Goal: Task Accomplishment & Management: Use online tool/utility

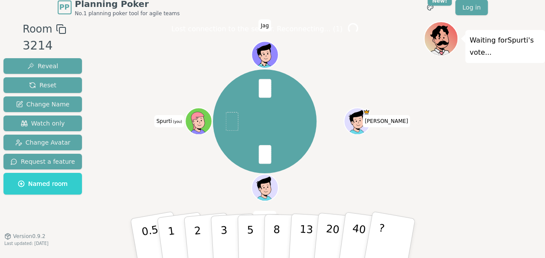
scroll to position [9, 0]
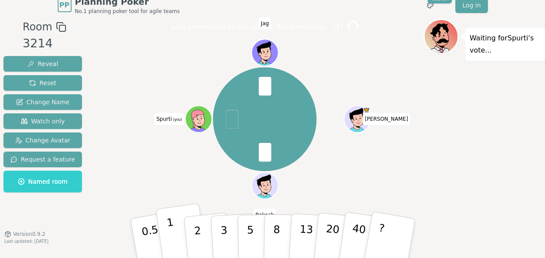
click at [170, 237] on p "1" at bounding box center [172, 238] width 13 height 47
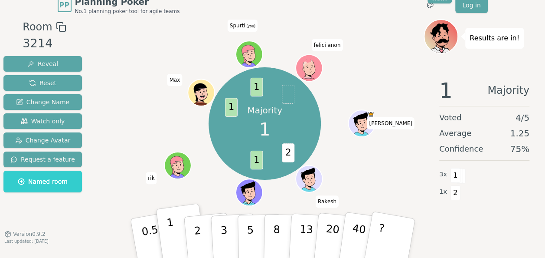
click at [172, 225] on p "1" at bounding box center [172, 238] width 13 height 47
click at [172, 218] on button "1" at bounding box center [182, 238] width 52 height 70
click at [111, 182] on div "Majority 1 2 1 1 1 [PERSON_NAME] Jag rik [PERSON_NAME] (you) felici anon" at bounding box center [265, 123] width 318 height 177
click at [178, 232] on button "1" at bounding box center [182, 238] width 52 height 70
click at [174, 231] on button "1" at bounding box center [182, 238] width 52 height 70
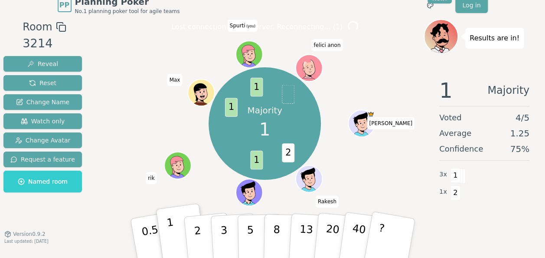
click at [173, 231] on button "1" at bounding box center [182, 238] width 52 height 70
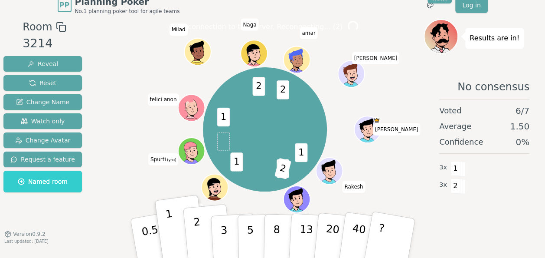
click at [197, 244] on p "2" at bounding box center [197, 238] width 11 height 47
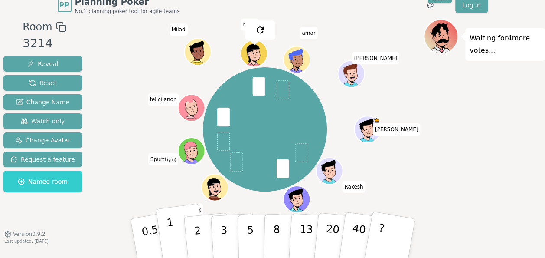
click at [172, 230] on p "1" at bounding box center [172, 238] width 13 height 47
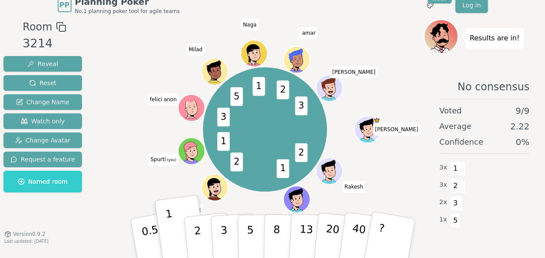
click at [421, 66] on div "2 1 2 1 3 5 1 2 3 [PERSON_NAME] Jag rik [PERSON_NAME] (you) felici anon [PERSON…" at bounding box center [265, 129] width 318 height 189
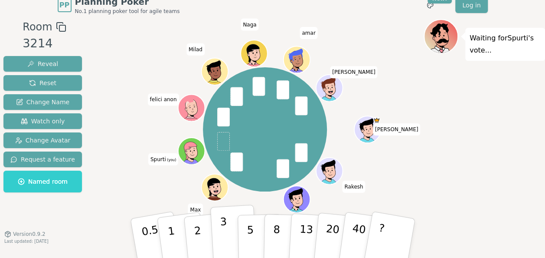
click at [227, 229] on button "3" at bounding box center [233, 238] width 47 height 68
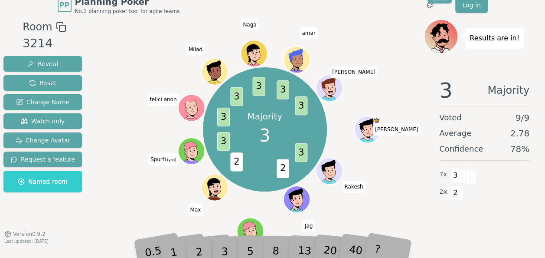
click at [124, 107] on div "Majority 3 3 2 2 3 3 3 3 3 3 [PERSON_NAME] Jag [PERSON_NAME] (you) felici anon …" at bounding box center [265, 129] width 318 height 189
